Goal: Task Accomplishment & Management: Use online tool/utility

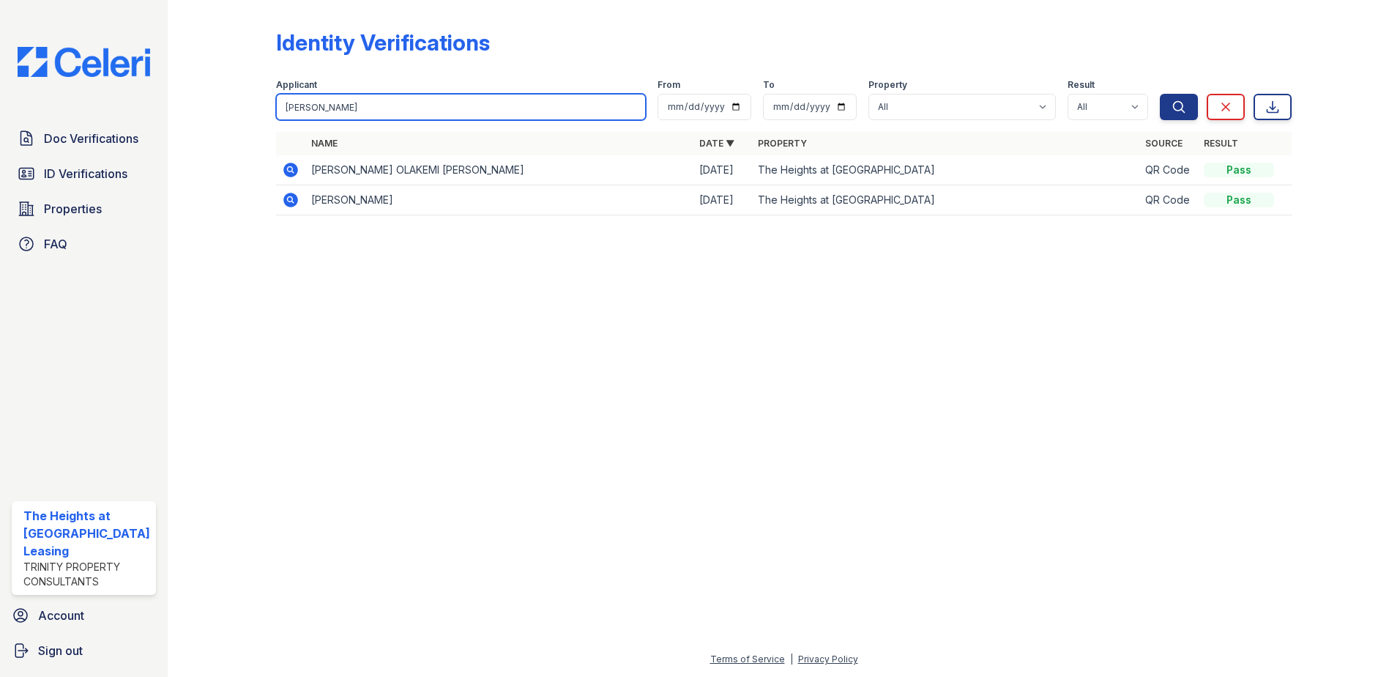
click at [323, 115] on input "Tiffany" at bounding box center [461, 107] width 371 height 26
type input "jen"
click at [1160, 94] on button "Search" at bounding box center [1179, 107] width 38 height 26
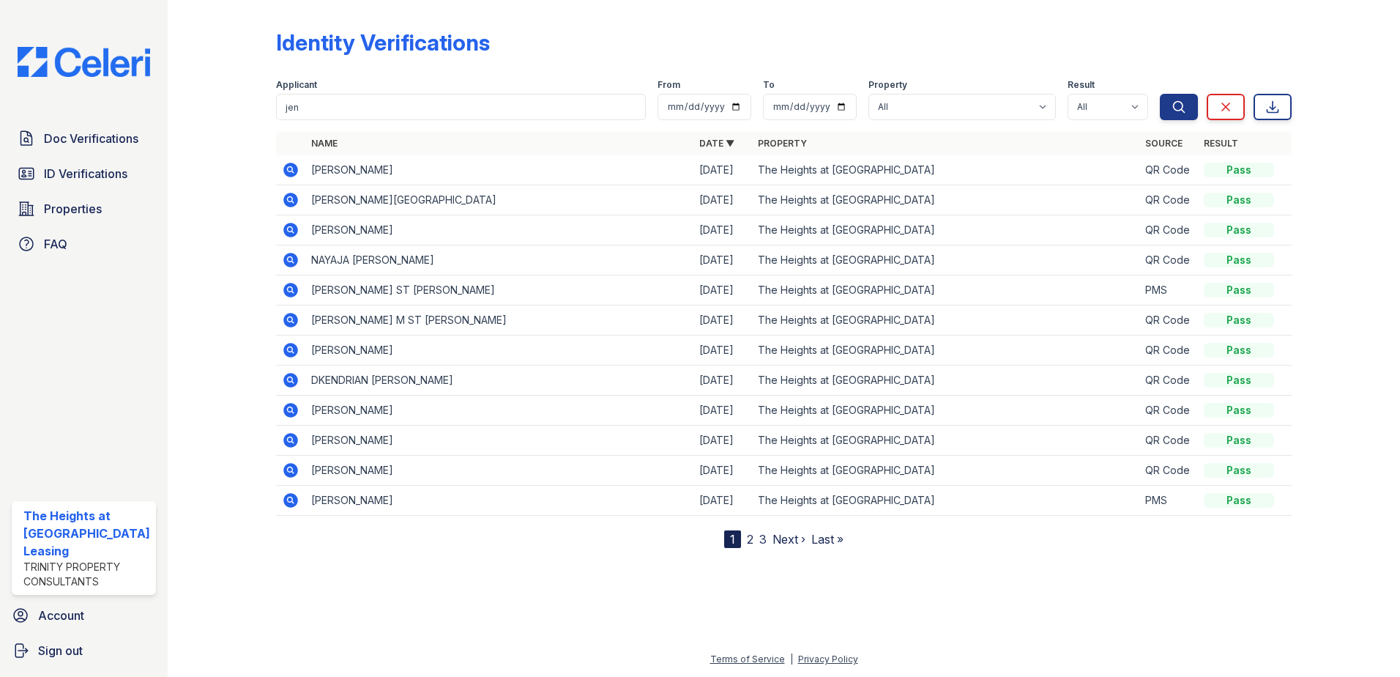
click at [291, 198] on icon at bounding box center [290, 200] width 15 height 15
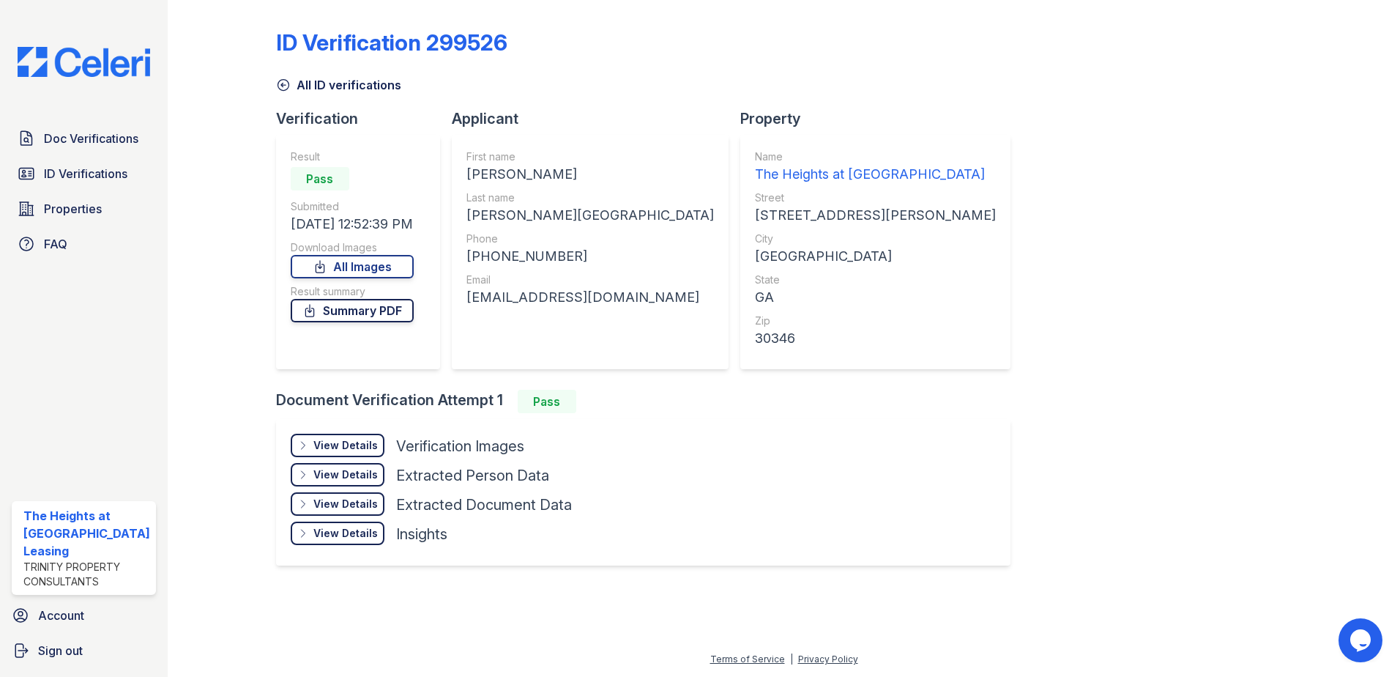
click at [371, 316] on link "Summary PDF" at bounding box center [352, 310] width 123 height 23
click at [362, 258] on link "All Images" at bounding box center [352, 266] width 123 height 23
